Goal: Information Seeking & Learning: Compare options

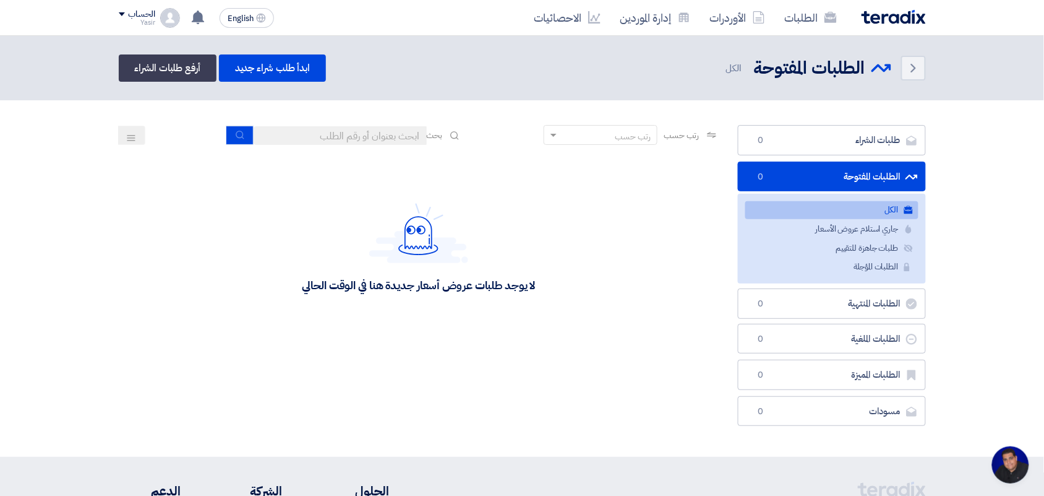
scroll to position [4, 0]
click at [322, 134] on input at bounding box center [340, 135] width 173 height 19
type input "new"
click at [247, 137] on button "submit" at bounding box center [239, 135] width 27 height 19
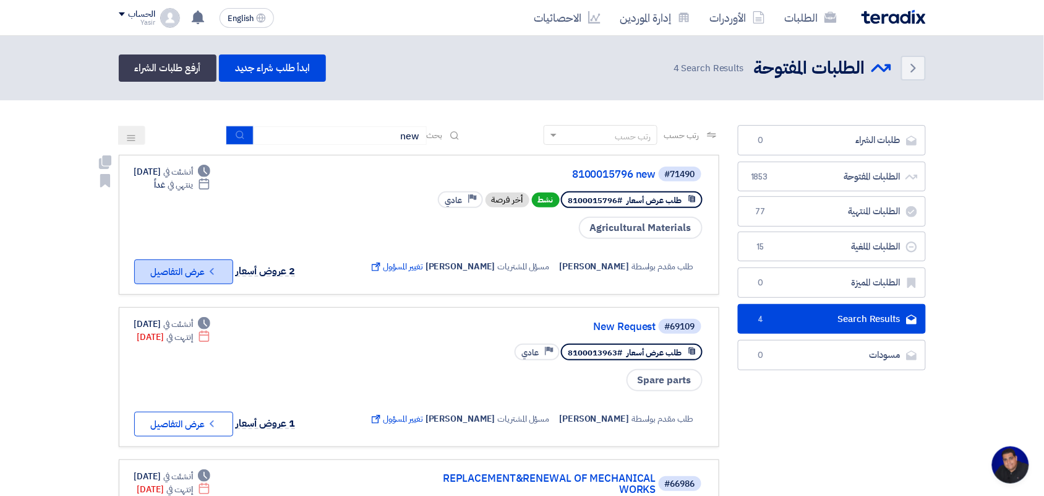
click at [152, 268] on button "Check details عرض التفاصيل" at bounding box center [183, 271] width 99 height 25
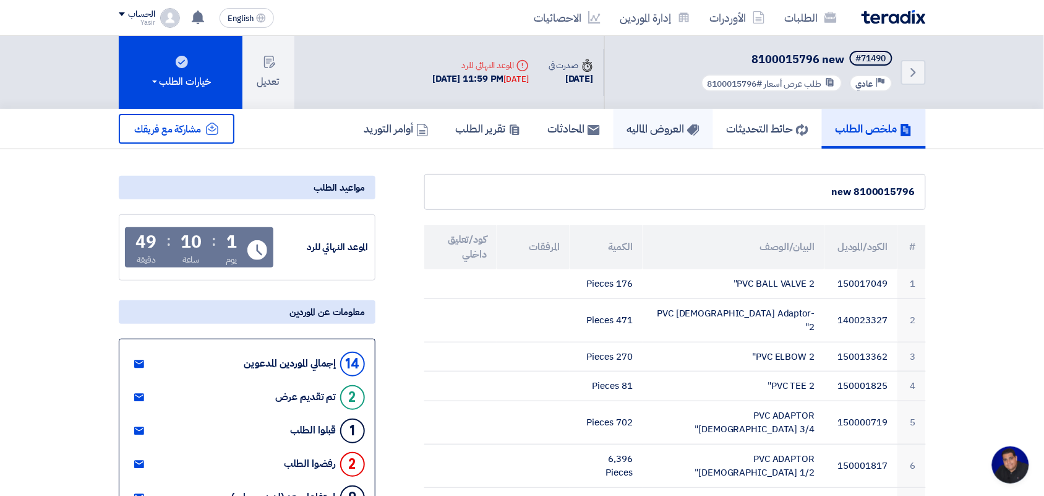
click at [635, 141] on link "العروض الماليه" at bounding box center [664, 129] width 100 height 40
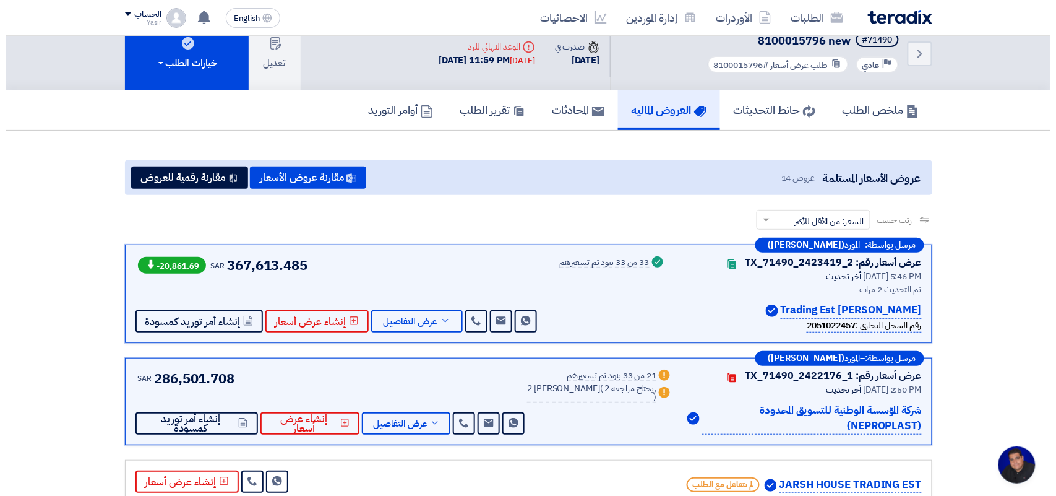
scroll to position [77, 0]
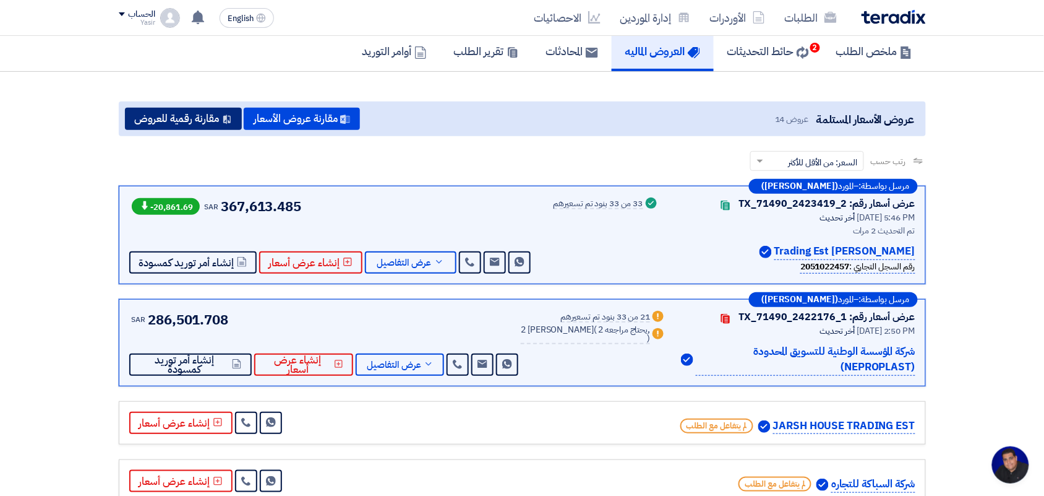
click at [212, 118] on button "مقارنة رقمية للعروض" at bounding box center [183, 119] width 117 height 22
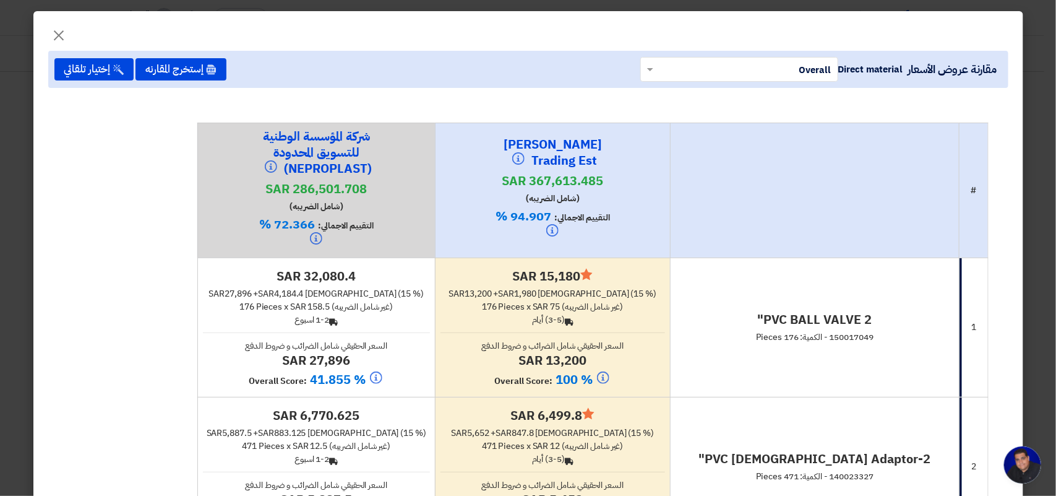
click at [591, 301] on span "(غير شامل الضريبه)" at bounding box center [592, 306] width 61 height 13
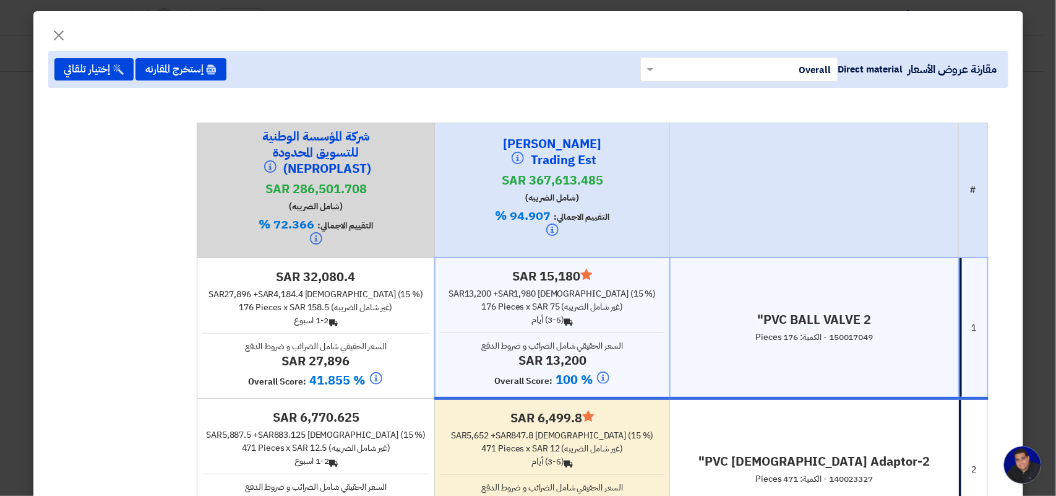
click at [523, 317] on div "Back (3-5) أيام" at bounding box center [552, 319] width 224 height 13
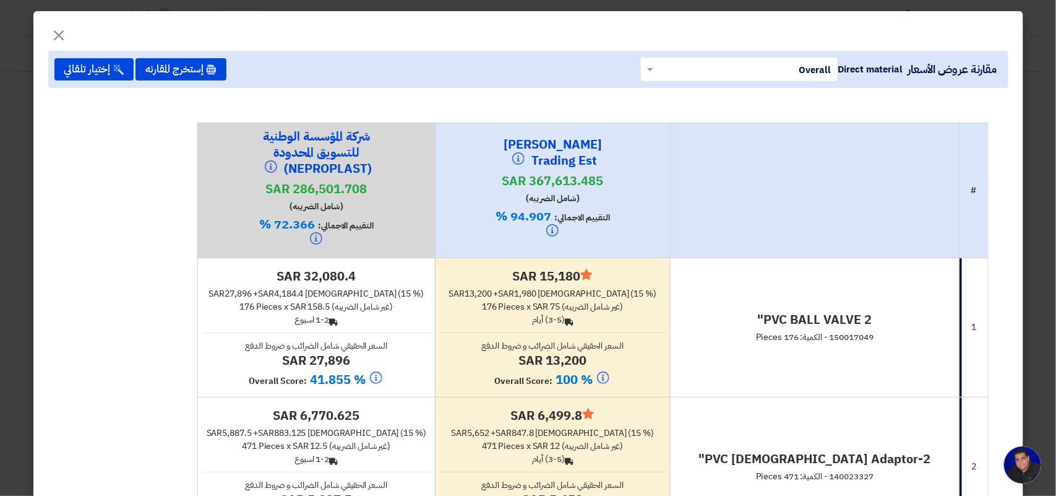
click at [789, 320] on h4 "PVC BALL VALVE 2"" at bounding box center [815, 319] width 278 height 16
click at [710, 313] on h4 "PVC BALL VALVE 2"" at bounding box center [815, 319] width 278 height 16
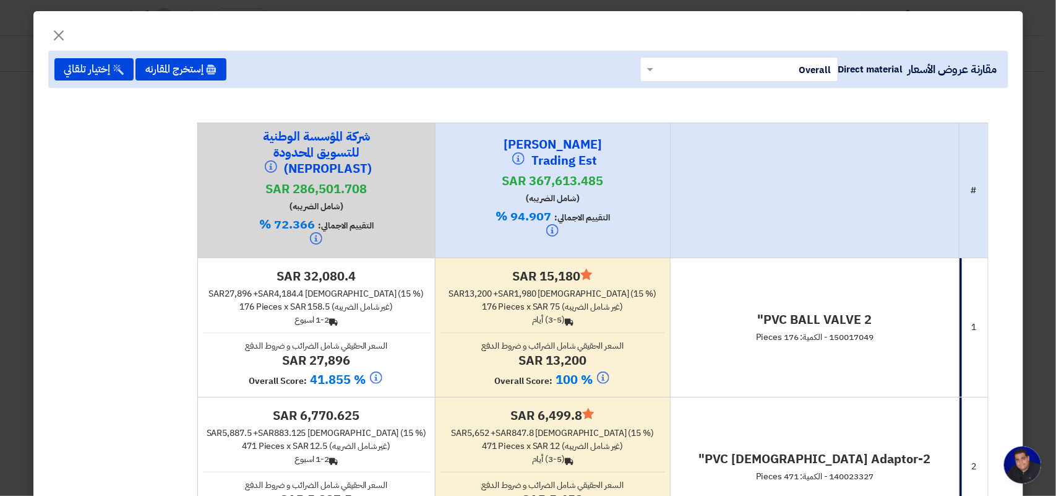
click at [778, 280] on td "PVC BALL VALVE 2" 150017049 - الكمية: 176 Pieces" at bounding box center [814, 326] width 289 height 139
drag, startPoint x: 769, startPoint y: 317, endPoint x: 906, endPoint y: 339, distance: 139.0
click at [906, 339] on div "PVC BALL VALVE 2" 150017049 - الكمية: 176 Pieces" at bounding box center [815, 327] width 278 height 32
drag, startPoint x: 870, startPoint y: 378, endPoint x: 899, endPoint y: 311, distance: 73.4
click at [870, 377] on td "PVC BALL VALVE 2" 150017049 - الكمية: 176 Pieces" at bounding box center [814, 326] width 289 height 139
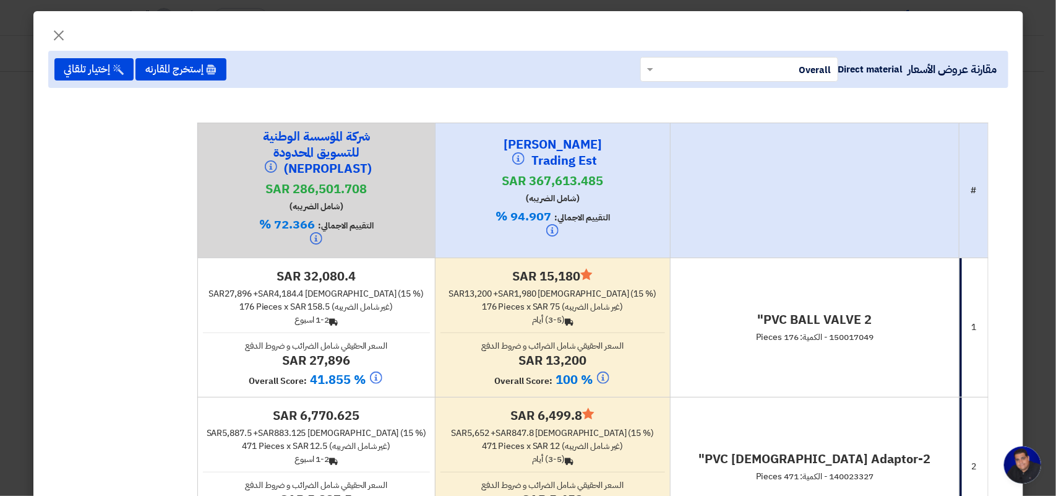
drag, startPoint x: 898, startPoint y: 291, endPoint x: 731, endPoint y: 371, distance: 185.4
click at [731, 371] on td "PVC BALL VALVE 2" 150017049 - الكمية: 176 Pieces" at bounding box center [814, 326] width 289 height 139
click at [731, 358] on td "PVC BALL VALVE 2" 150017049 - الكمية: 176 Pieces" at bounding box center [814, 326] width 289 height 139
click at [731, 356] on td "PVC BALL VALVE 2" 150017049 - الكمية: 176 Pieces" at bounding box center [814, 326] width 289 height 139
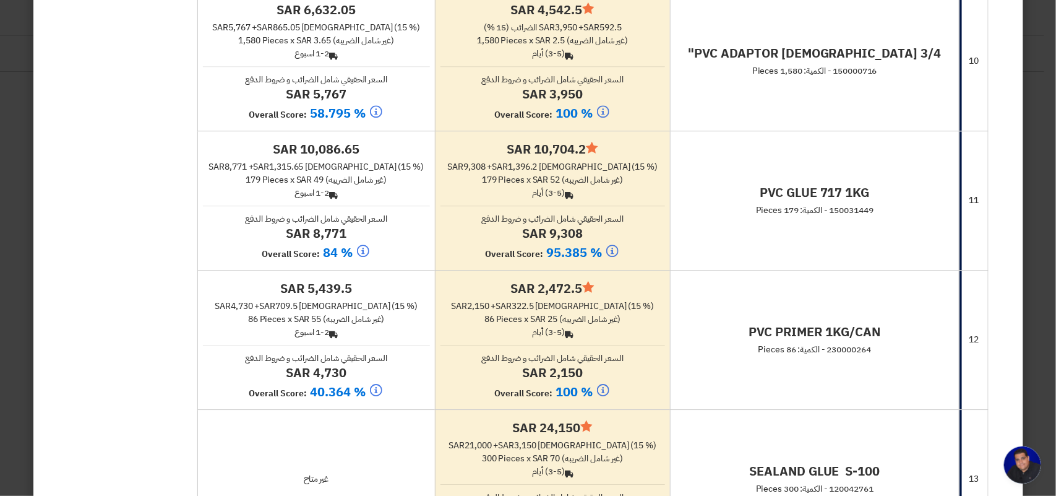
scroll to position [1547, 0]
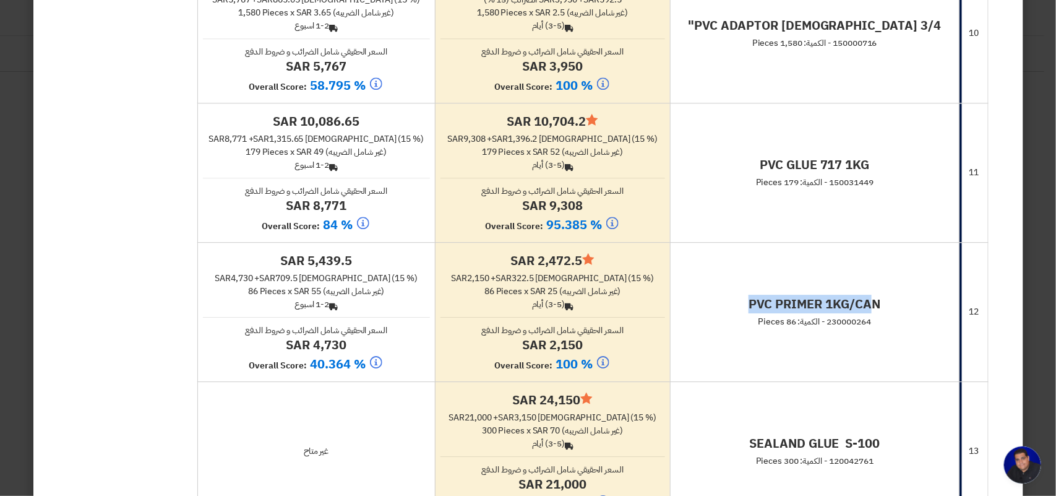
drag, startPoint x: 752, startPoint y: 314, endPoint x: 876, endPoint y: 306, distance: 124.0
click at [876, 306] on h4 "PVC PRIMER 1KG/CAN" at bounding box center [815, 304] width 278 height 16
click at [864, 272] on td "PVC PRIMER 1KG/CAN 230000264 - الكمية: 86 Pieces" at bounding box center [814, 311] width 289 height 139
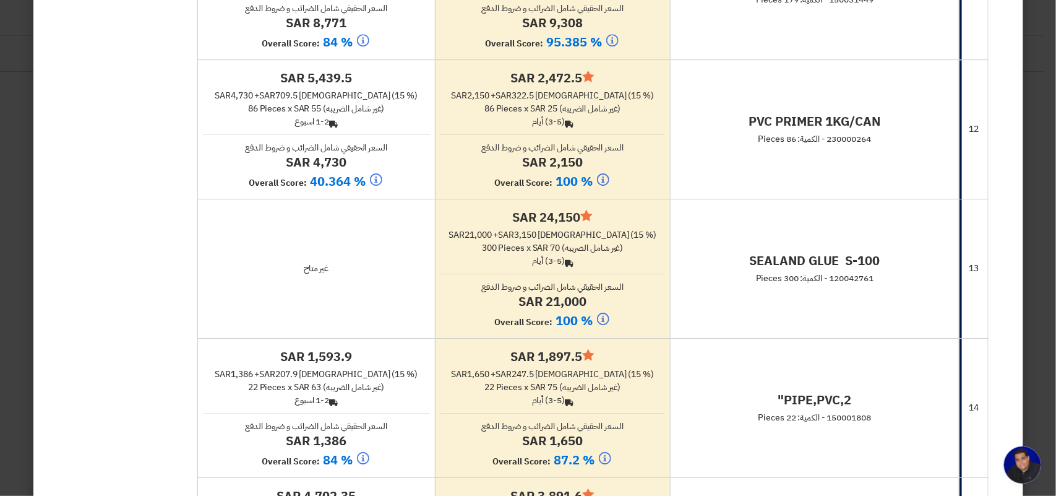
scroll to position [1779, 0]
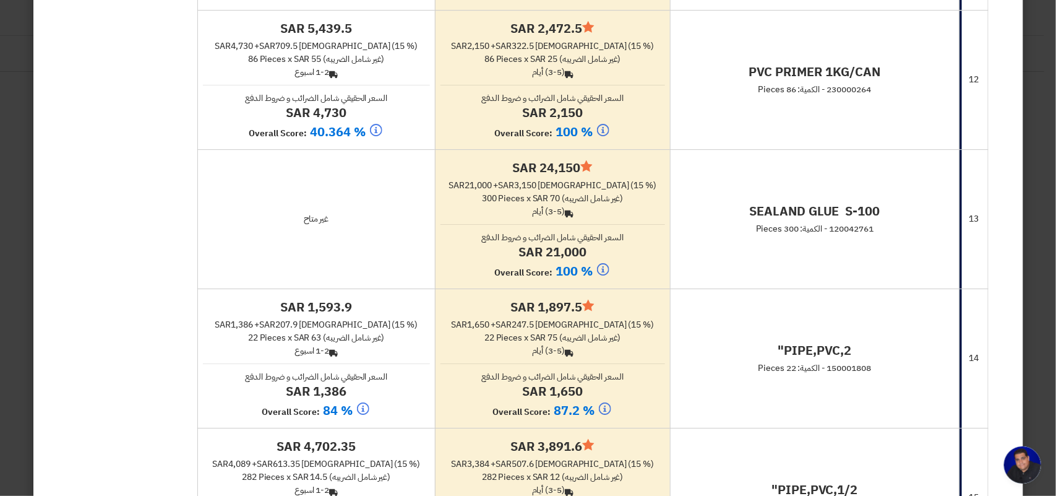
click at [764, 80] on h4 "PVC PRIMER 1KG/CAN" at bounding box center [815, 72] width 278 height 16
click at [763, 80] on h4 "PVC PRIMER 1KG/CAN" at bounding box center [815, 72] width 278 height 16
click at [762, 131] on td "PVC PRIMER 1KG/CAN 230000264 - الكمية: 86 Pieces" at bounding box center [814, 79] width 289 height 139
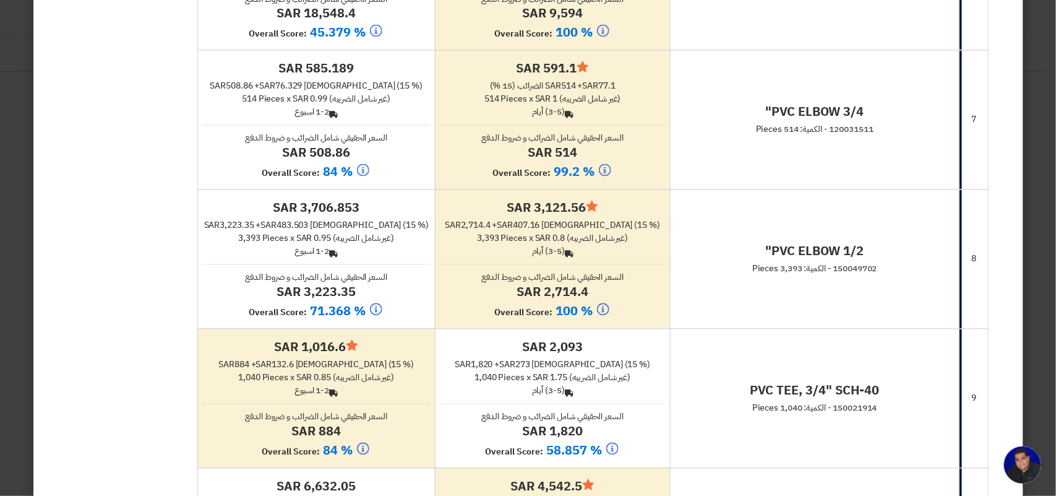
scroll to position [1005, 0]
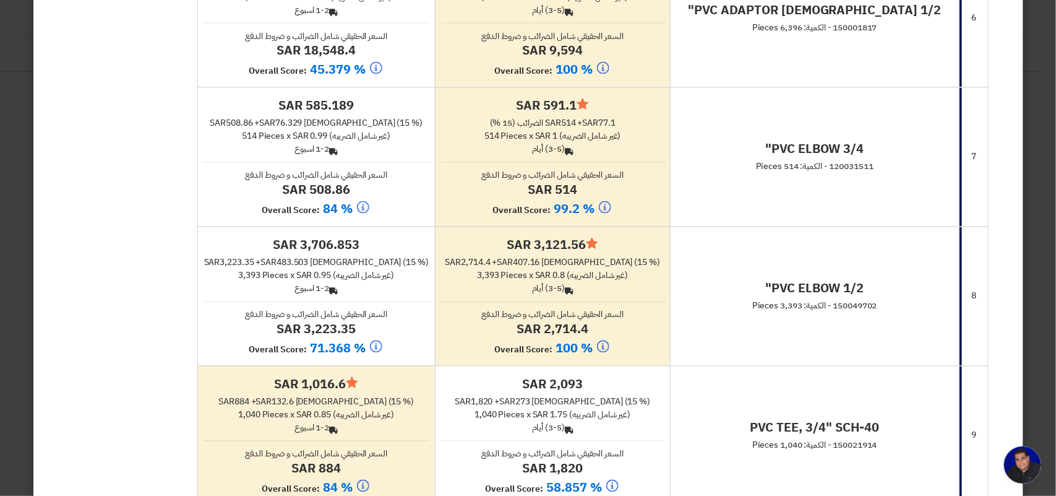
click at [796, 147] on h4 "PVC ELBOW 3/4"" at bounding box center [815, 149] width 278 height 16
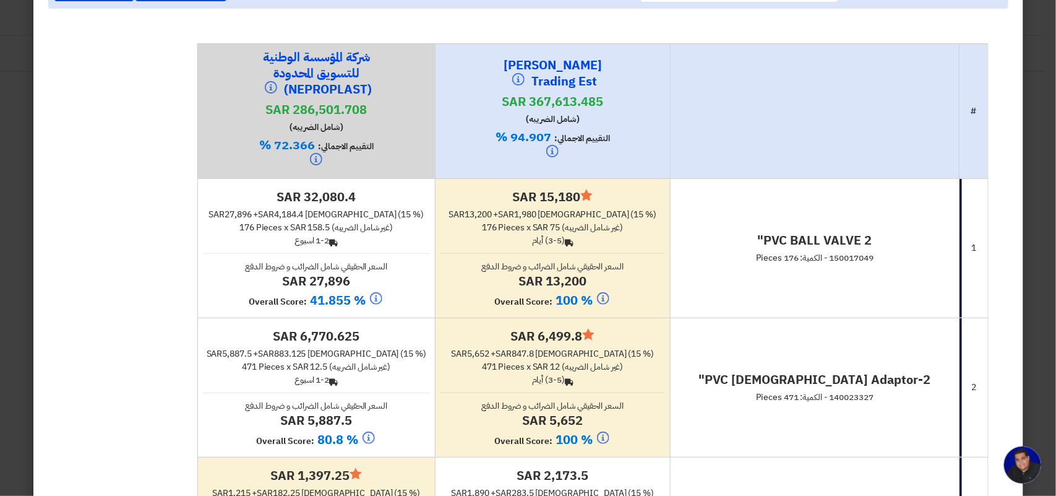
scroll to position [77, 0]
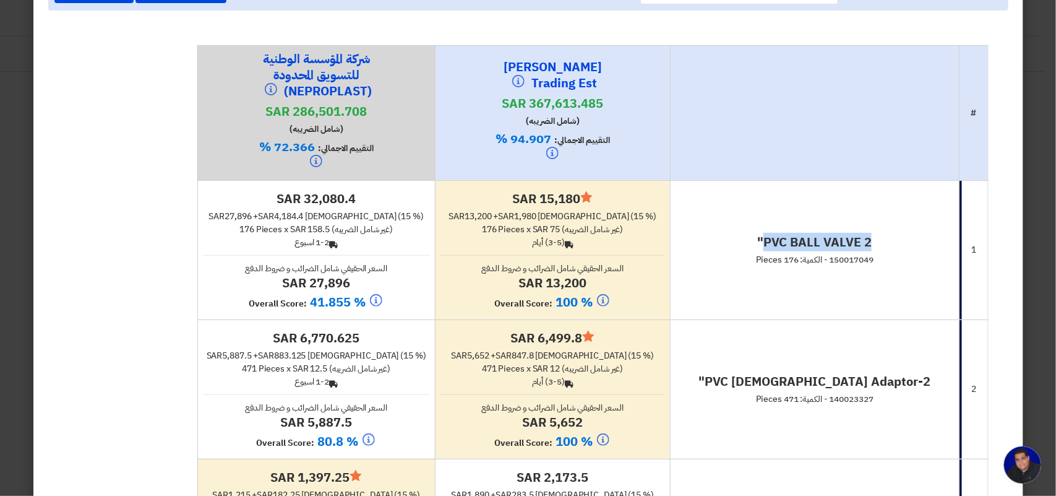
drag, startPoint x: 768, startPoint y: 241, endPoint x: 883, endPoint y: 243, distance: 114.5
click at [892, 244] on h4 "PVC BALL VALVE 2"" at bounding box center [815, 242] width 278 height 16
click at [824, 274] on td "PVC BALL VALVE 2" 150017049 - الكمية: 176 Pieces" at bounding box center [814, 249] width 289 height 139
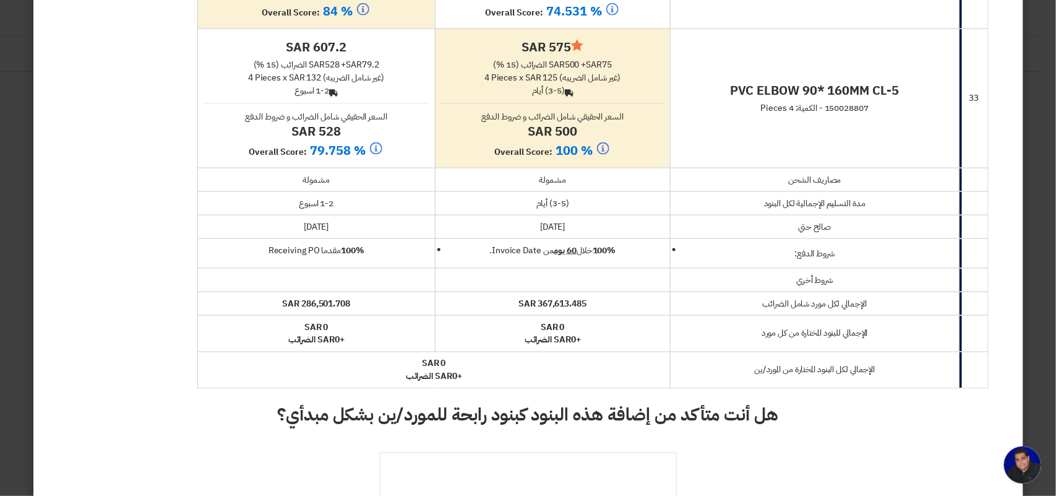
scroll to position [4949, 0]
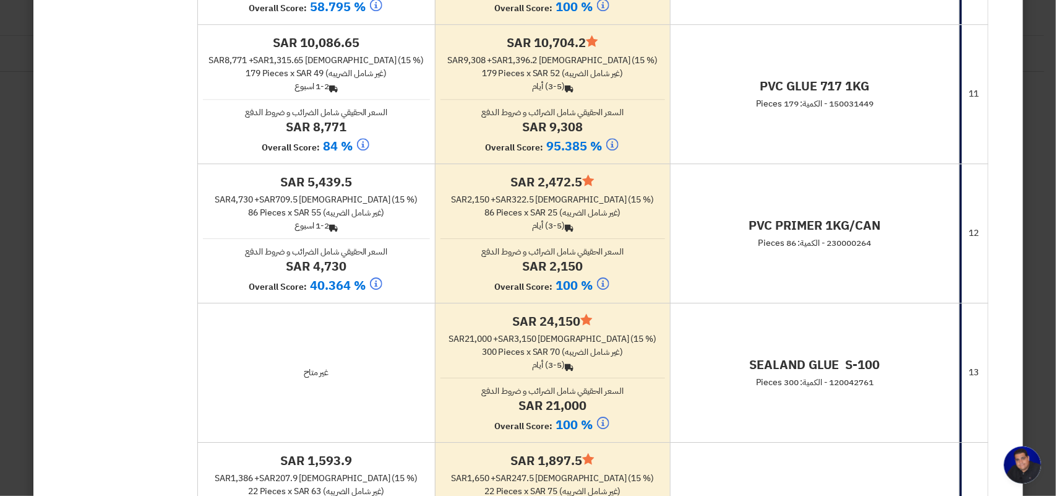
scroll to position [1624, 0]
click at [797, 234] on h4 "PVC PRIMER 1KG/CAN" at bounding box center [815, 226] width 278 height 16
click at [788, 264] on td "PVC PRIMER 1KG/CAN 230000264 - الكمية: 86 Pieces" at bounding box center [814, 234] width 289 height 139
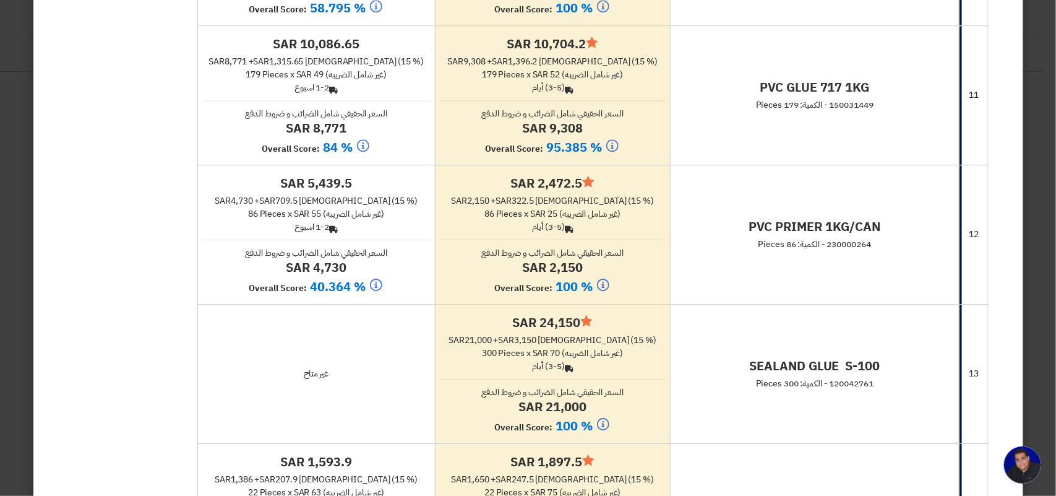
click at [767, 234] on h4 "PVC PRIMER 1KG/CAN" at bounding box center [815, 226] width 278 height 16
click at [780, 280] on td "PVC PRIMER 1KG/CAN 230000264 - الكمية: 86 Pieces" at bounding box center [814, 234] width 289 height 139
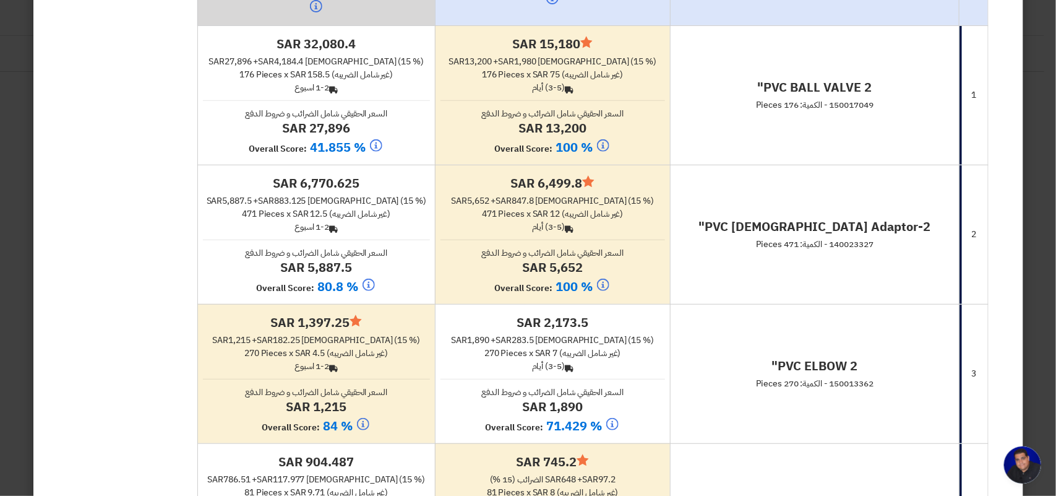
scroll to position [0, 0]
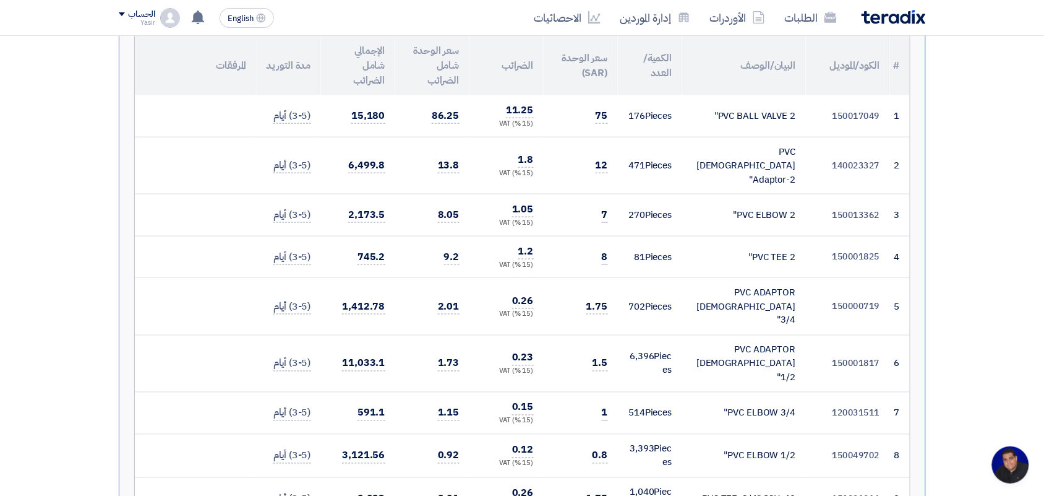
scroll to position [387, 0]
drag, startPoint x: 724, startPoint y: 109, endPoint x: 681, endPoint y: 97, distance: 45.0
click at [681, 97] on tr "1 150017049 PVC BALL VALVE 2" 176" at bounding box center [522, 113] width 775 height 41
click at [690, 110] on td "PVC BALL VALVE 2"" at bounding box center [744, 113] width 124 height 41
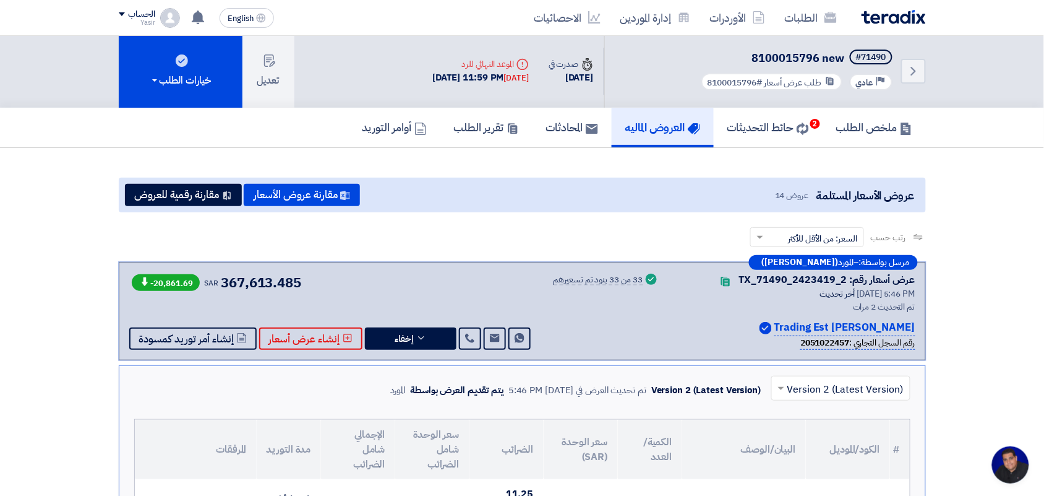
scroll to position [0, 0]
